Goal: Navigation & Orientation: Find specific page/section

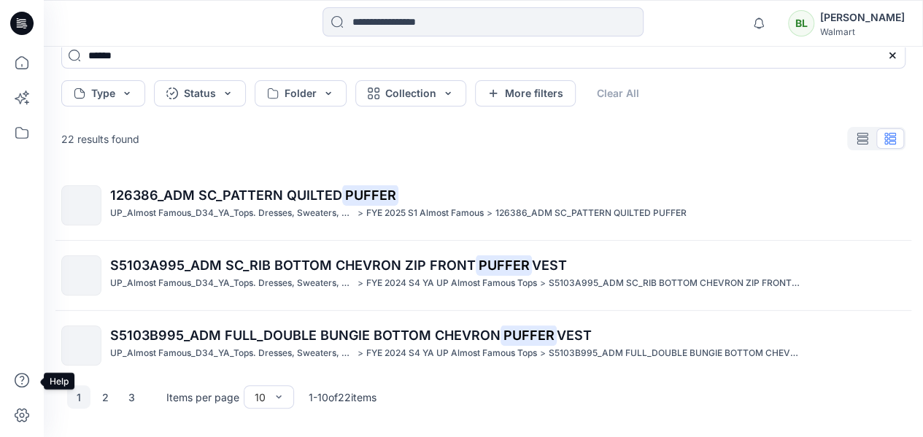
scroll to position [501, 0]
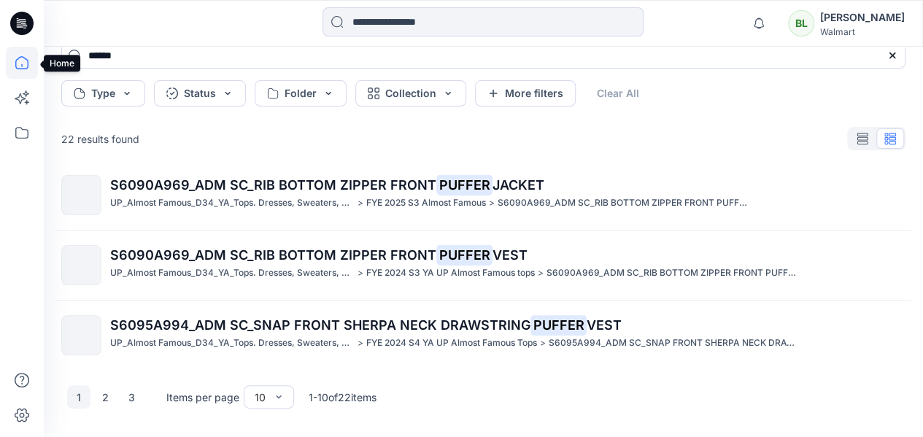
click at [20, 64] on icon at bounding box center [22, 63] width 32 height 32
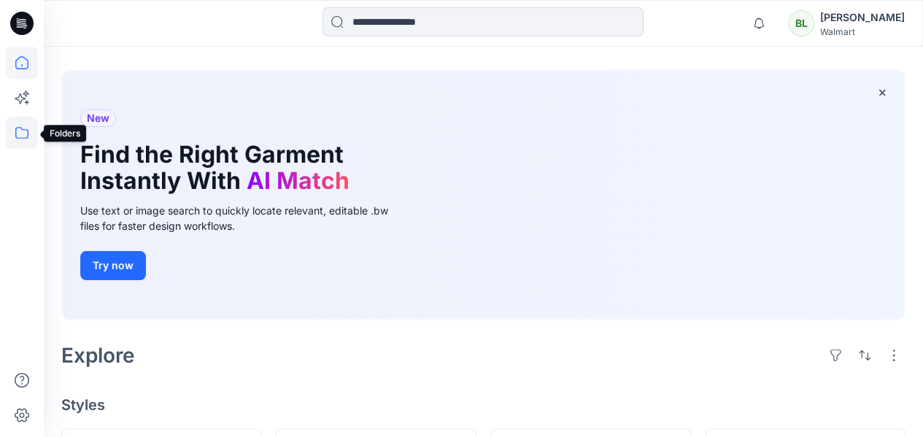
click at [18, 142] on icon at bounding box center [22, 133] width 32 height 32
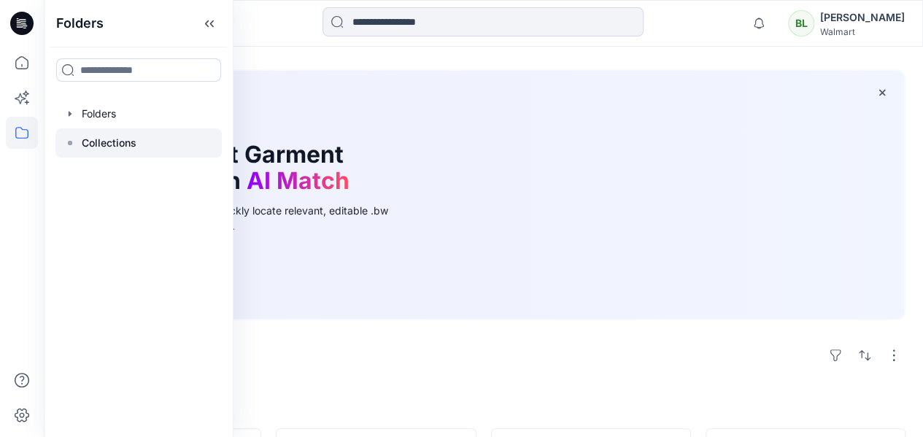
click at [140, 133] on div at bounding box center [138, 142] width 166 height 29
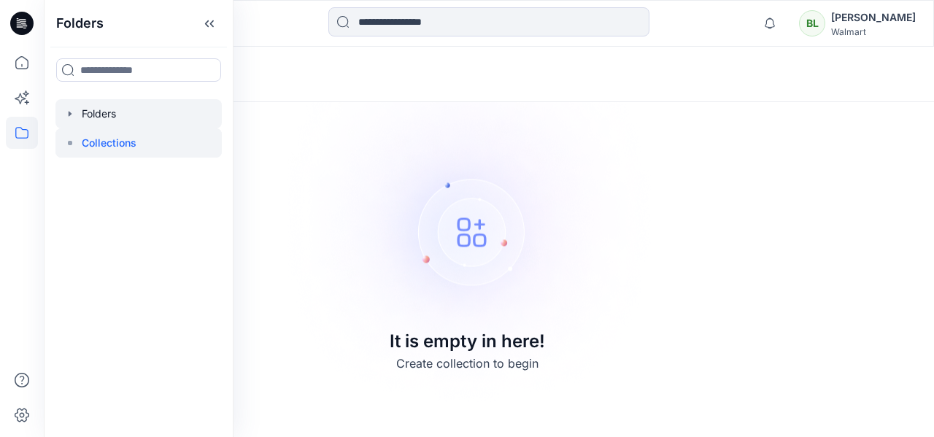
click at [161, 115] on div at bounding box center [138, 113] width 166 height 29
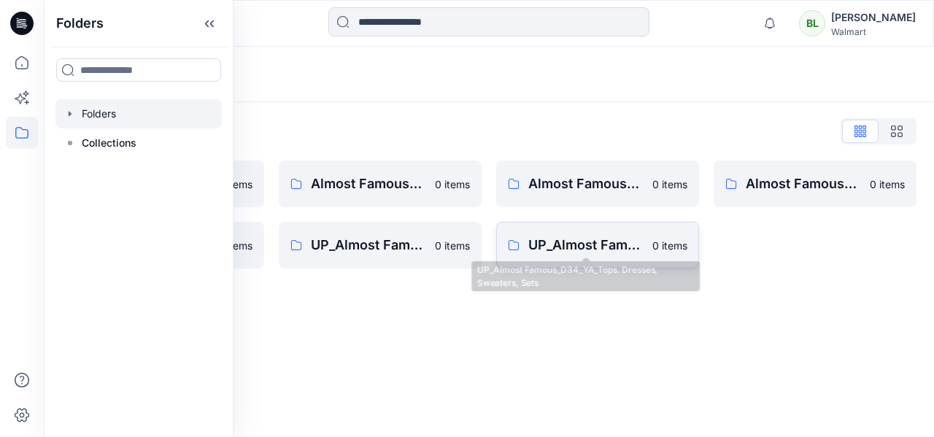
click at [604, 249] on p "UP_Almost Famous_D34_YA_Tops. Dresses, Sweaters, Sets" at bounding box center [585, 245] width 115 height 20
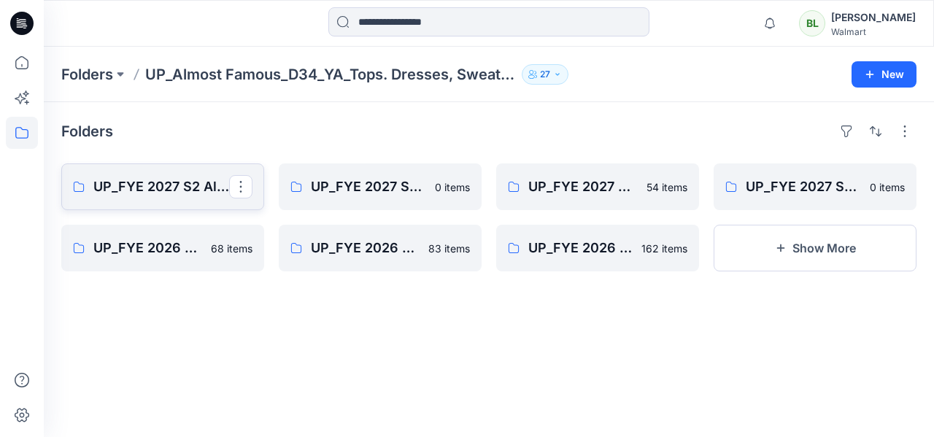
click at [176, 177] on p "UP_FYE 2027 S2 Almost Famous YA Tops, Dresses, Sweaters, Sets" at bounding box center [161, 187] width 136 height 20
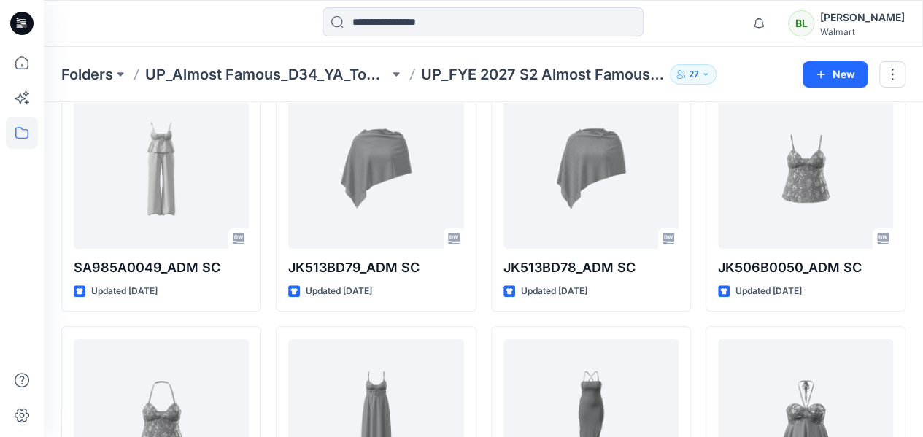
scroll to position [219, 0]
